Goal: Obtain resource: Obtain resource

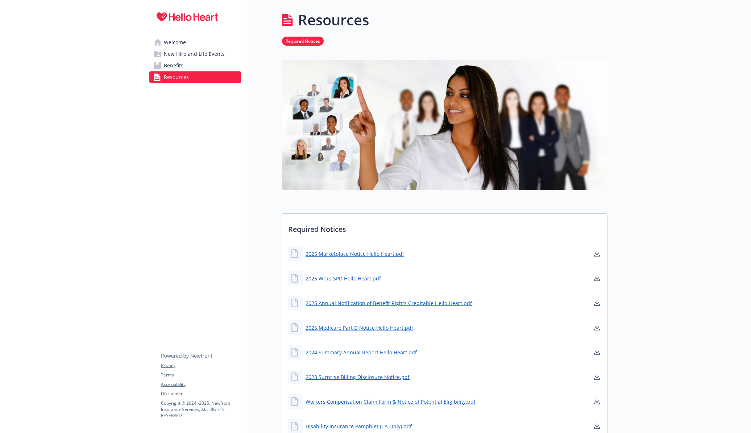
scroll to position [160, 0]
